Goal: Task Accomplishment & Management: Manage account settings

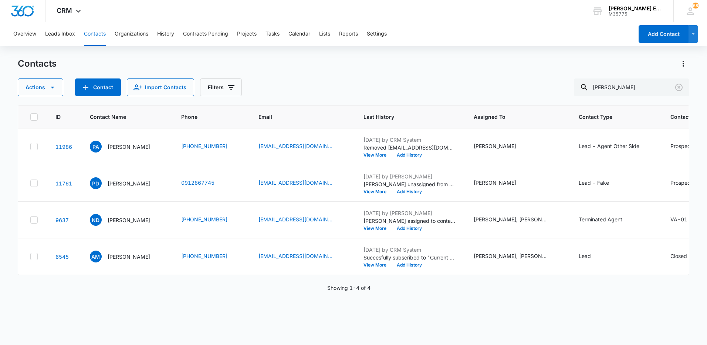
click at [580, 88] on div "Actions Contact Import Contacts Filters [PERSON_NAME]" at bounding box center [353, 87] width 671 height 18
type input "[PERSON_NAME]"
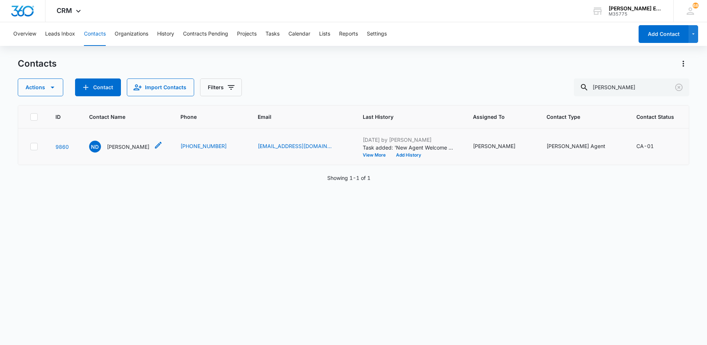
click at [116, 150] on p "[PERSON_NAME]" at bounding box center [128, 147] width 43 height 8
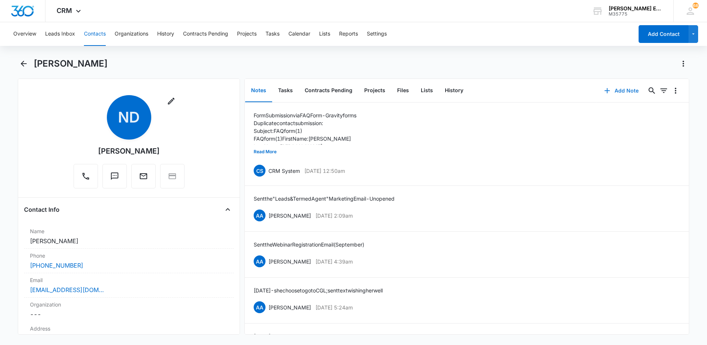
click at [616, 90] on button "Add Note" at bounding box center [621, 91] width 49 height 18
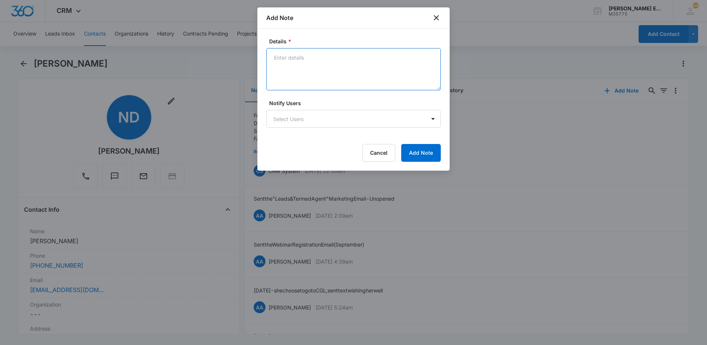
click at [310, 74] on textarea "Details *" at bounding box center [353, 69] width 174 height 42
click at [290, 60] on textarea "Termiknated - Agent Switched Brokerage" at bounding box center [353, 69] width 174 height 42
type textarea "Terminated - Agent Switched Brokerage"
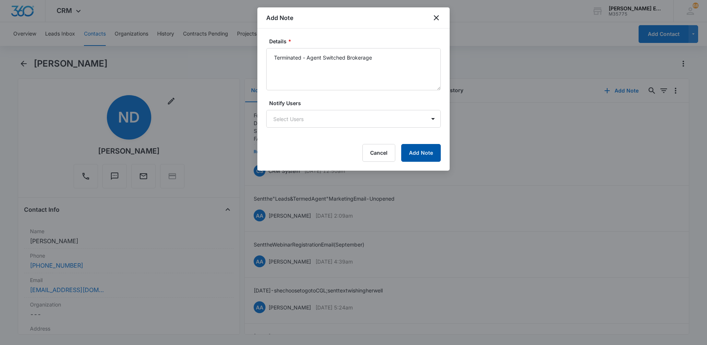
click at [414, 155] on button "Add Note" at bounding box center [421, 153] width 40 height 18
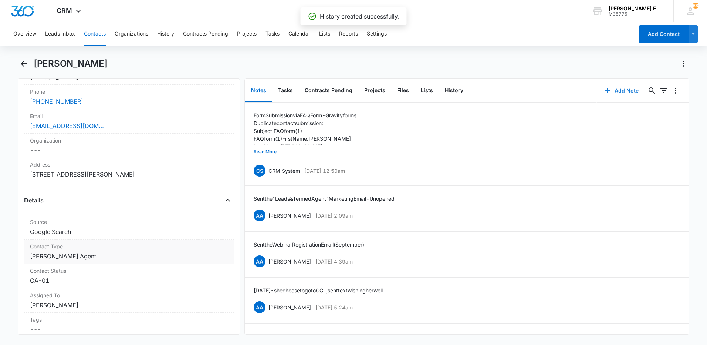
scroll to position [185, 0]
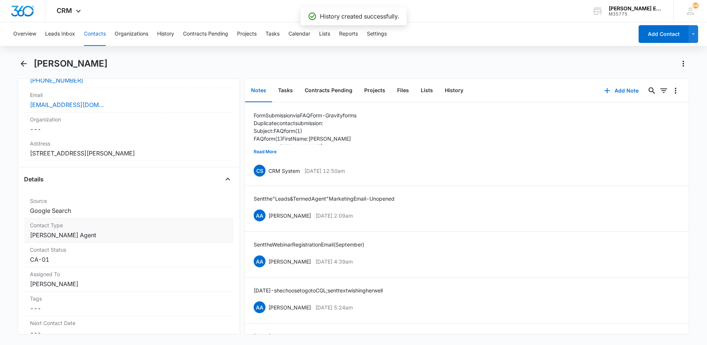
click at [85, 238] on dd "Cancel Save Changes [PERSON_NAME] Agent" at bounding box center [129, 234] width 198 height 9
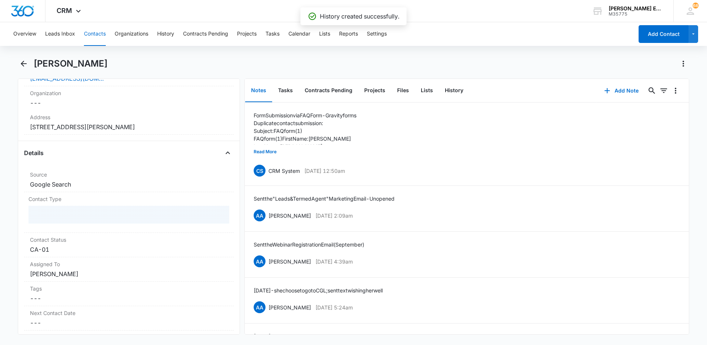
scroll to position [259, 0]
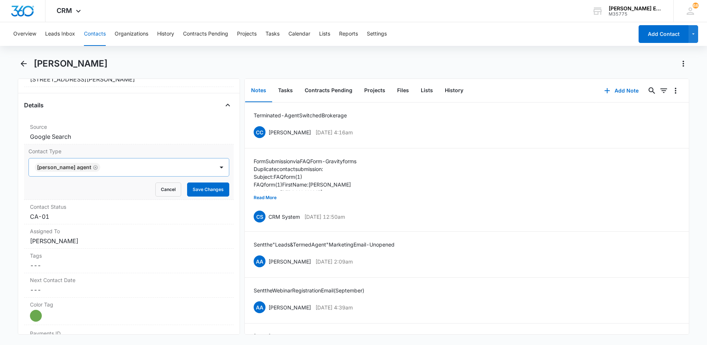
click at [93, 166] on icon "Remove Allison James Agent" at bounding box center [95, 167] width 4 height 4
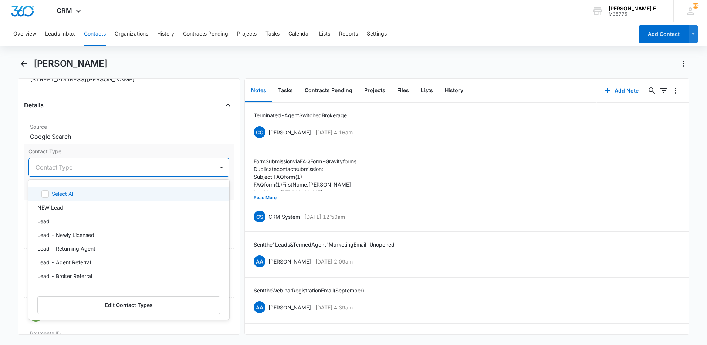
click at [103, 165] on div at bounding box center [119, 167] width 169 height 10
type input "ter"
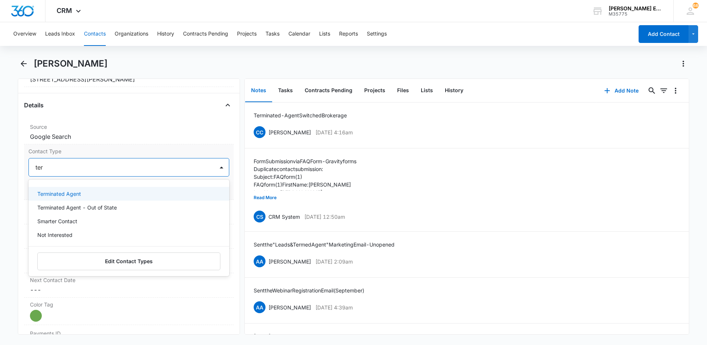
click at [83, 195] on div "Terminated Agent" at bounding box center [128, 194] width 182 height 8
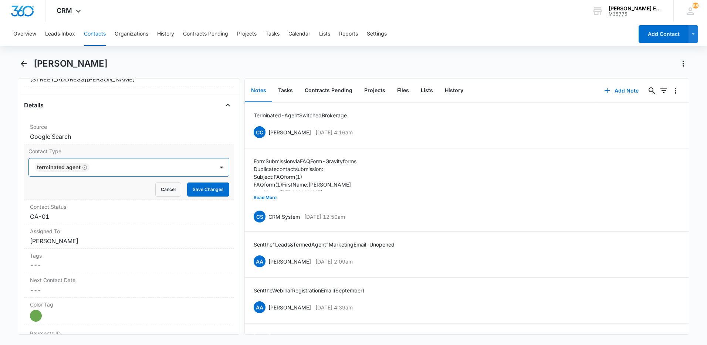
drag, startPoint x: 145, startPoint y: 162, endPoint x: 183, endPoint y: 181, distance: 42.3
click at [146, 162] on div "Terminated Agent" at bounding box center [121, 167] width 185 height 18
click at [190, 190] on button "Save Changes" at bounding box center [208, 189] width 42 height 14
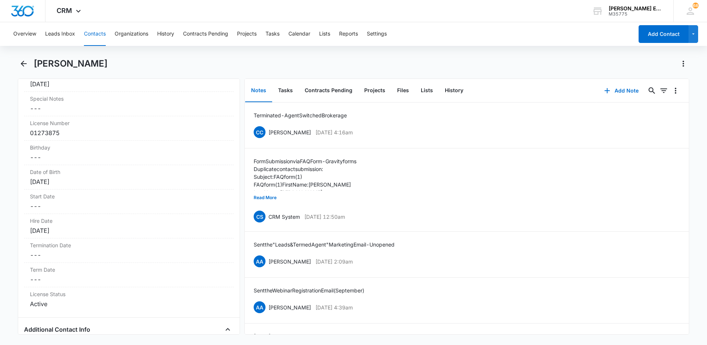
scroll to position [813, 0]
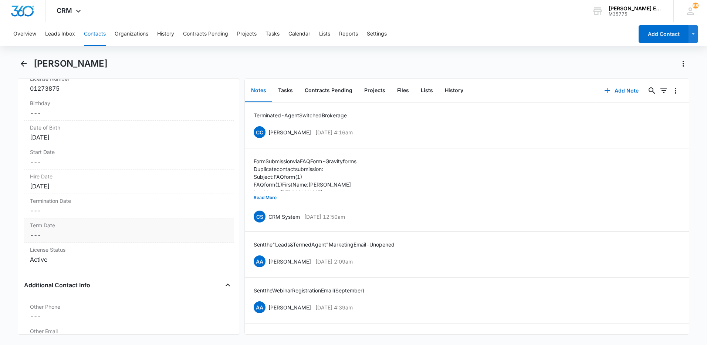
click at [75, 233] on dd "Cancel Save Changes ---" at bounding box center [129, 234] width 198 height 9
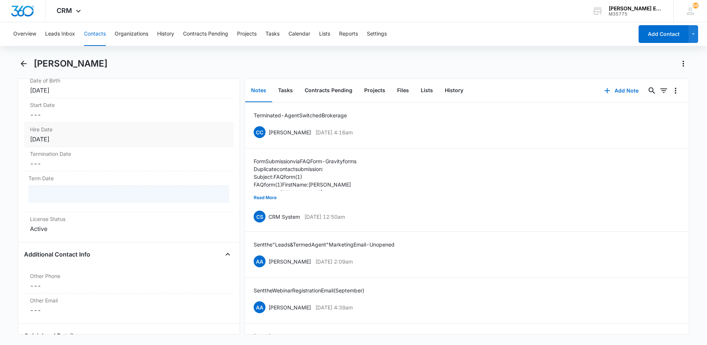
scroll to position [893, 0]
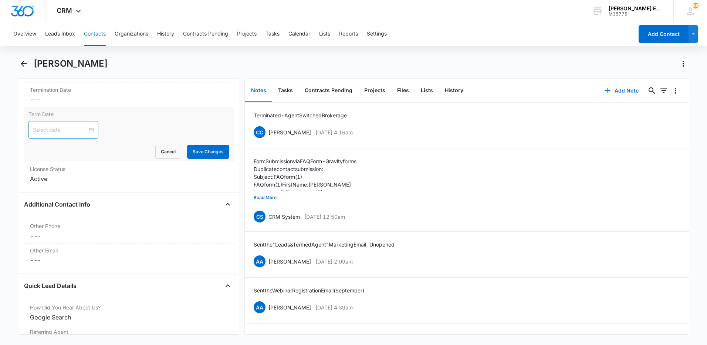
click at [70, 129] on input at bounding box center [60, 130] width 54 height 8
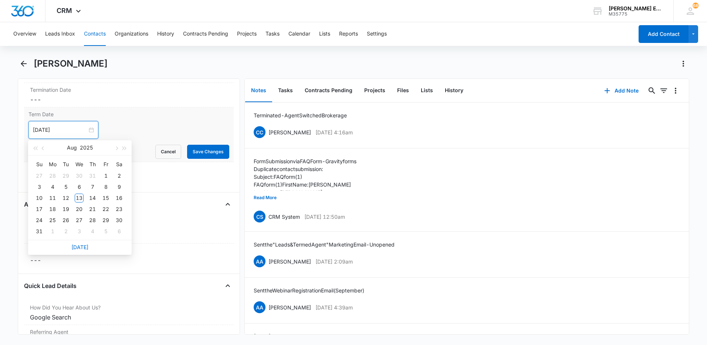
type input "[DATE]"
click at [82, 247] on link "[DATE]" at bounding box center [79, 247] width 17 height 6
type input "[DATE]"
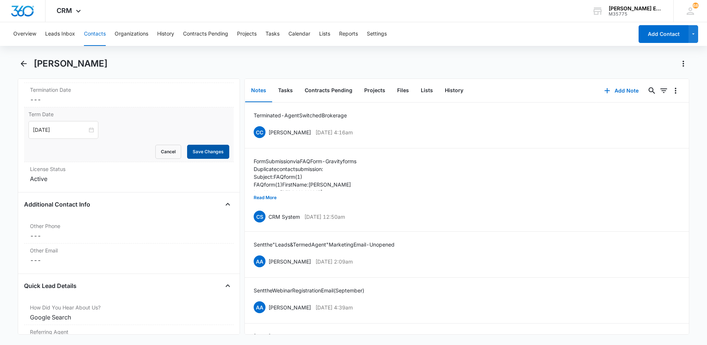
click at [201, 150] on button "Save Changes" at bounding box center [208, 152] width 42 height 14
click at [66, 184] on div "License Status Cancel Save Changes Active" at bounding box center [129, 174] width 210 height 24
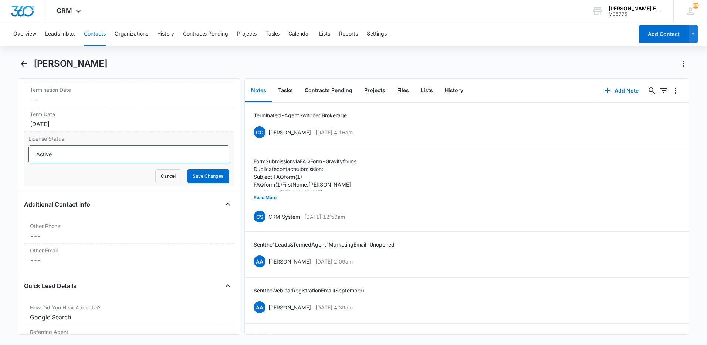
drag, startPoint x: 61, startPoint y: 152, endPoint x: 26, endPoint y: 155, distance: 34.5
click at [26, 155] on div "License Status Active Cancel Save Changes" at bounding box center [129, 159] width 210 height 54
click at [49, 155] on input "License Status" at bounding box center [128, 154] width 201 height 18
type input "Inactive"
click at [208, 178] on button "Save Changes" at bounding box center [208, 176] width 42 height 14
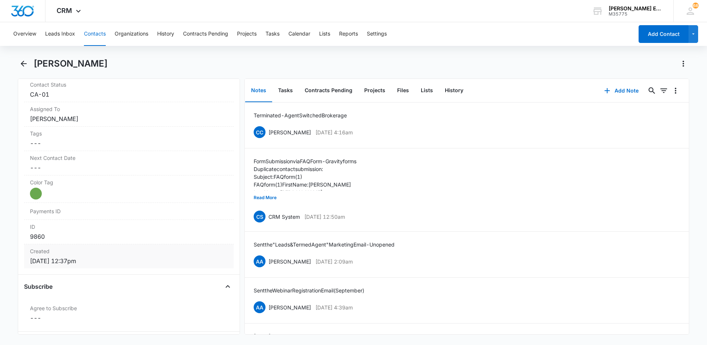
scroll to position [339, 0]
